Goal: Communication & Community: Answer question/provide support

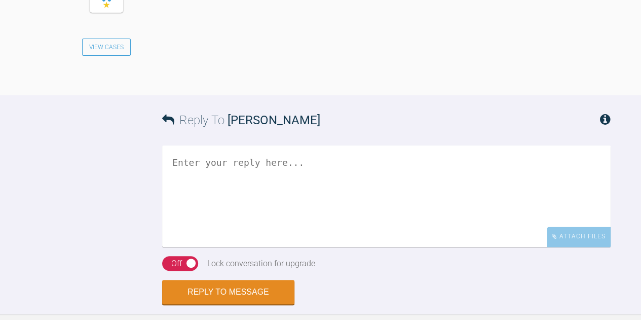
scroll to position [2454, 0]
drag, startPoint x: 327, startPoint y: 182, endPoint x: 213, endPoint y: 178, distance: 114.0
copy link "[EMAIL_ADDRESS][DOMAIN_NAME]"
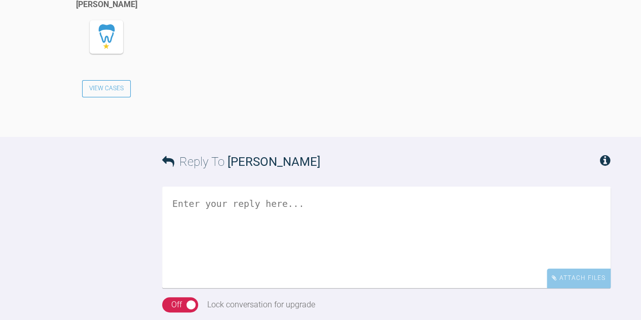
drag, startPoint x: 270, startPoint y: 191, endPoint x: 217, endPoint y: 196, distance: 53.9
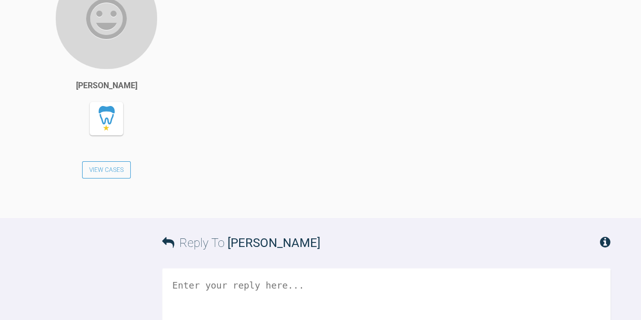
click at [217, 196] on div "Sorry my bad [EMAIL_ADDRESS][DOMAIN_NAME] Mshakel2003!" at bounding box center [411, 85] width 397 height 236
copy div "shakel2003!"
click at [230, 196] on div "Sorry my bad [EMAIL_ADDRESS][DOMAIN_NAME] Mshakel2003!" at bounding box center [411, 85] width 397 height 236
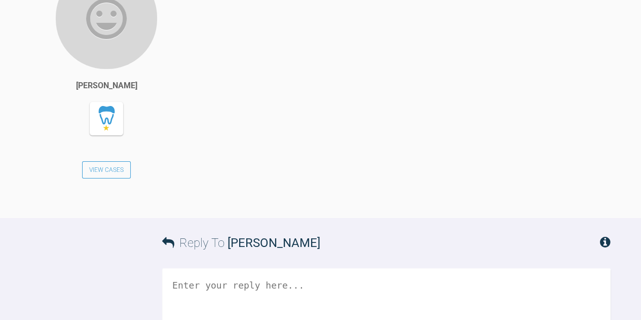
click at [185, 172] on div "[PERSON_NAME] View Cases" at bounding box center [121, 88] width 182 height 242
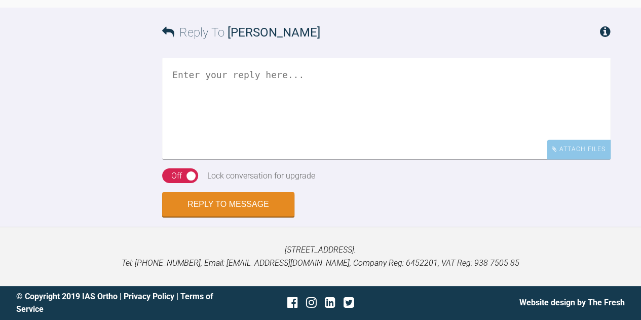
click at [264, 159] on textarea at bounding box center [386, 108] width 448 height 101
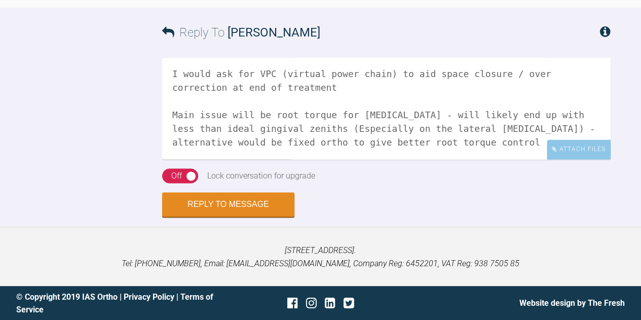
scroll to position [71, 0]
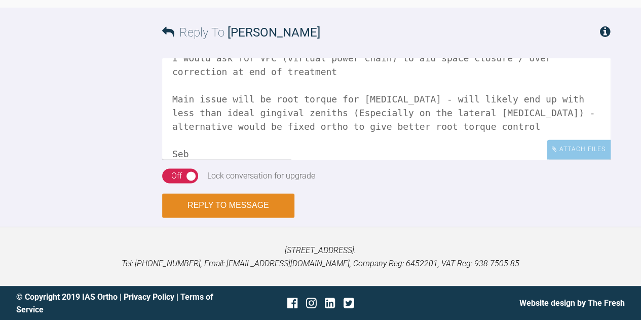
type textarea "Hi [PERSON_NAME], I would avoid moving 7s and 8s I would ask for VPC (virtual p…"
click at [228, 217] on button "Reply to Message" at bounding box center [228, 205] width 132 height 24
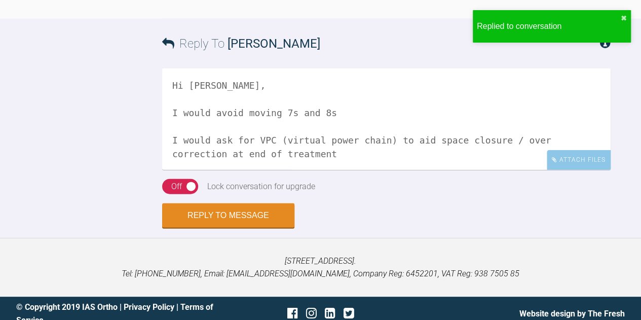
scroll to position [3039, 0]
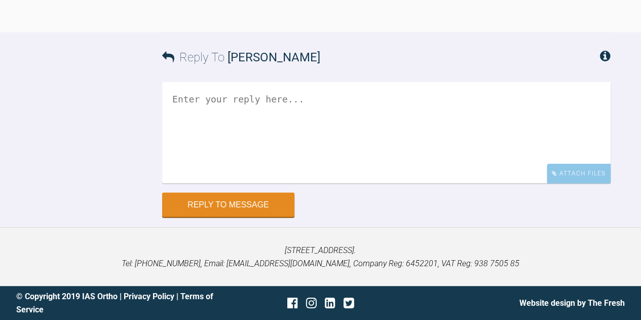
scroll to position [11215, 0]
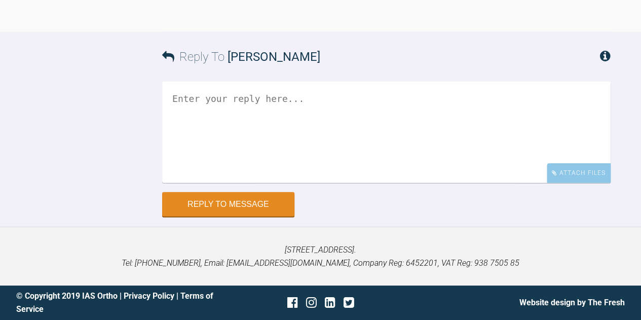
click at [358, 183] on textarea at bounding box center [386, 132] width 448 height 101
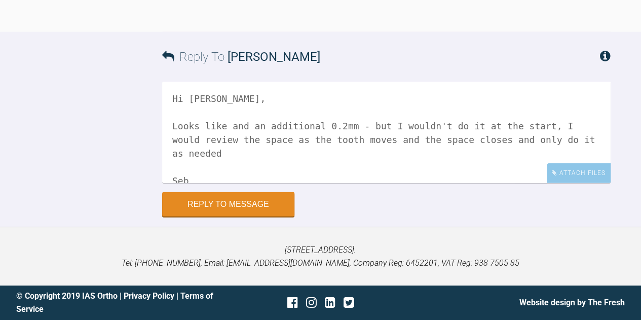
scroll to position [10902, 0]
type textarea "Hi Sai, Looks like and an additional 0.2mm - but I wouldn't do it at the start,…"
click at [259, 205] on button "Reply to Message" at bounding box center [228, 205] width 132 height 24
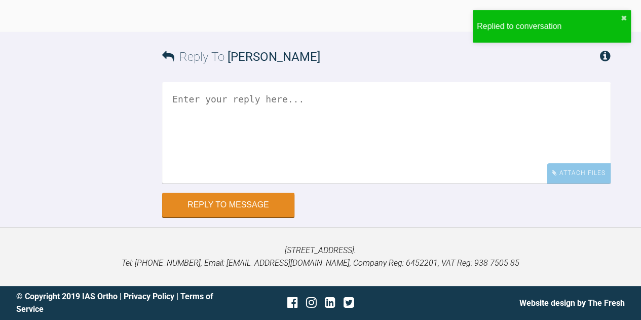
scroll to position [11545, 0]
